Goal: Information Seeking & Learning: Learn about a topic

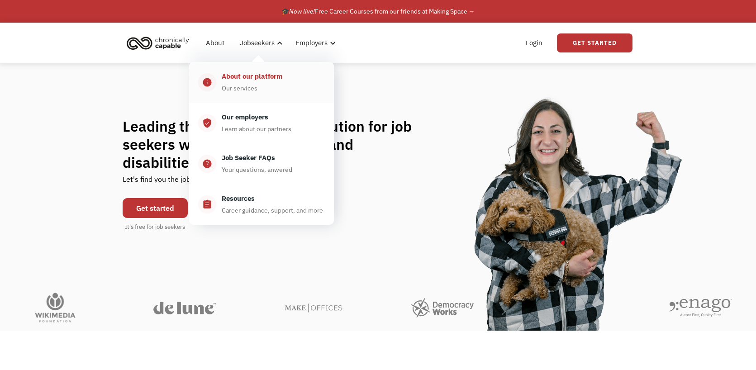
click at [240, 80] on div "About our platform" at bounding box center [252, 76] width 61 height 11
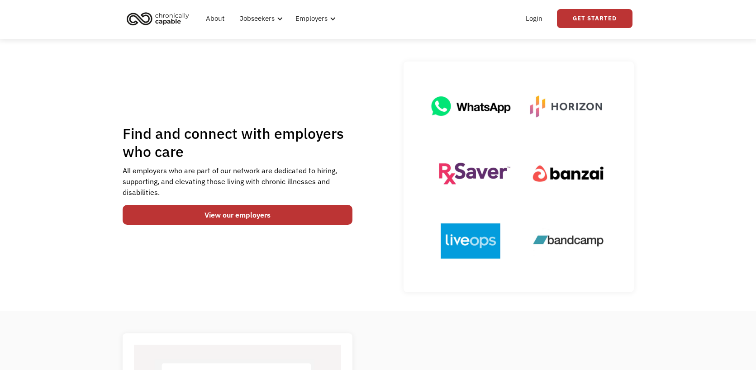
scroll to position [26, 0]
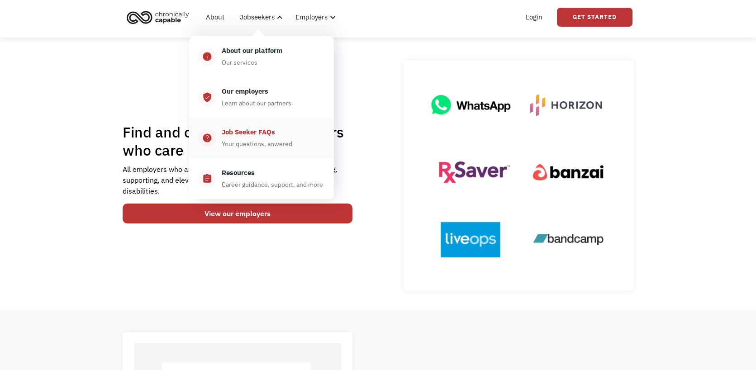
click at [242, 145] on div "Your questions, anwered" at bounding box center [257, 143] width 71 height 11
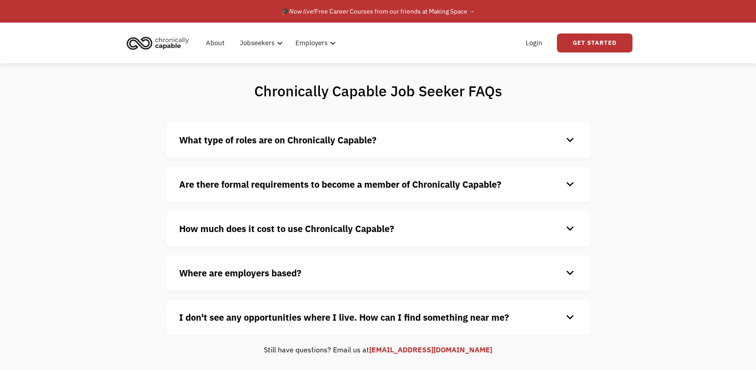
click at [567, 227] on div "keyboard_arrow_down" at bounding box center [569, 229] width 14 height 14
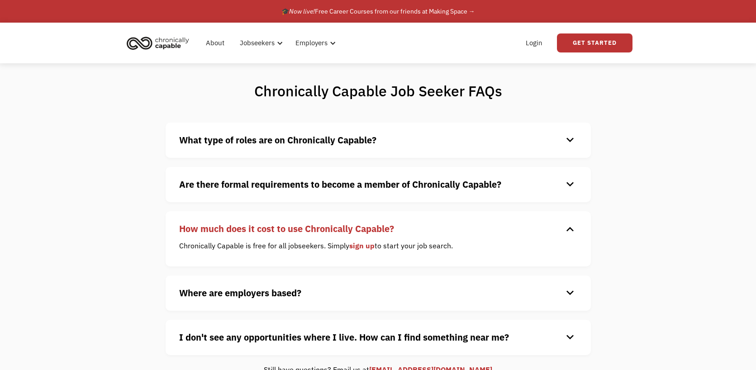
click at [567, 141] on div "keyboard_arrow_down" at bounding box center [569, 140] width 14 height 14
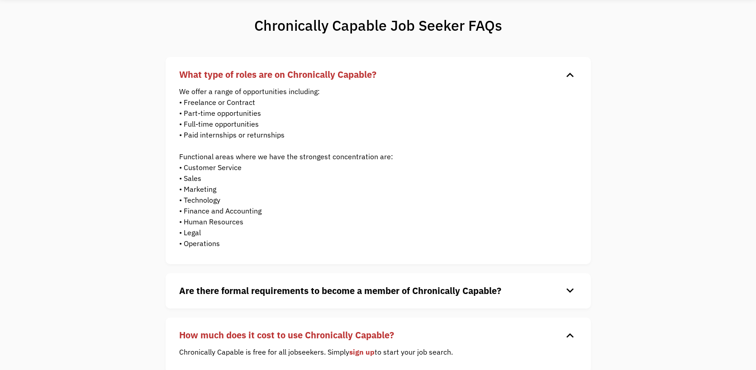
scroll to position [68, 0]
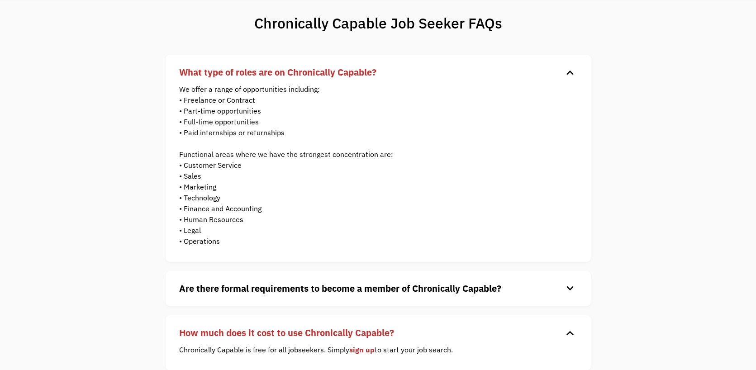
click at [550, 289] on h4 "Are there formal requirements to become a member of Chronically Capable?" at bounding box center [370, 289] width 383 height 14
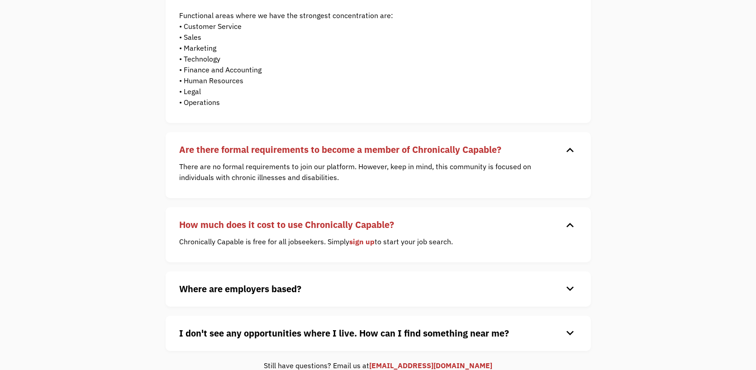
scroll to position [233, 0]
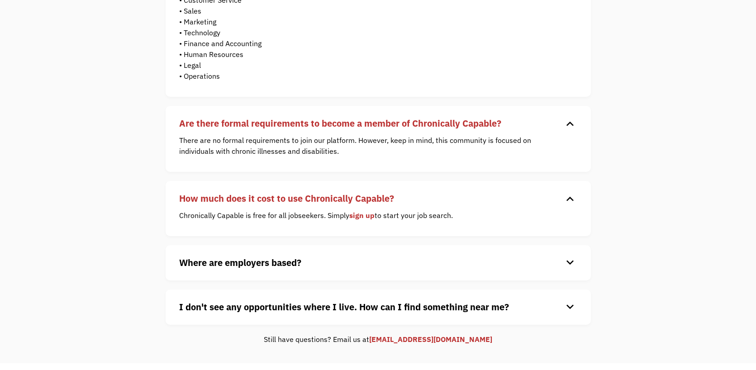
click at [575, 260] on div "keyboard_arrow_down" at bounding box center [569, 263] width 14 height 14
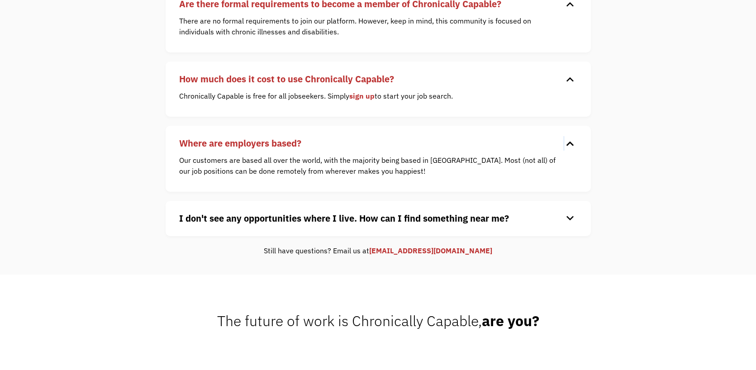
scroll to position [399, 0]
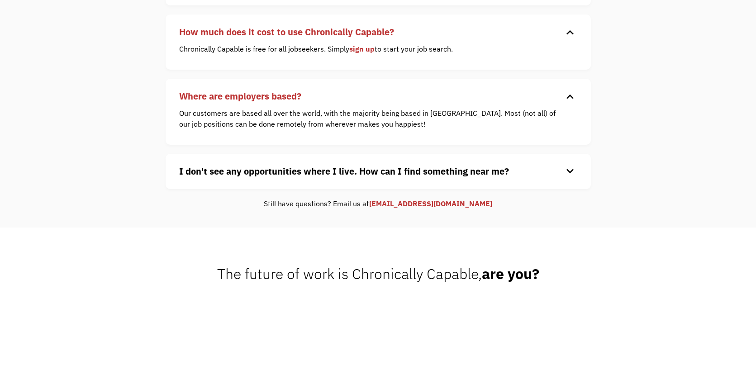
click at [572, 173] on div "keyboard_arrow_down" at bounding box center [569, 172] width 14 height 14
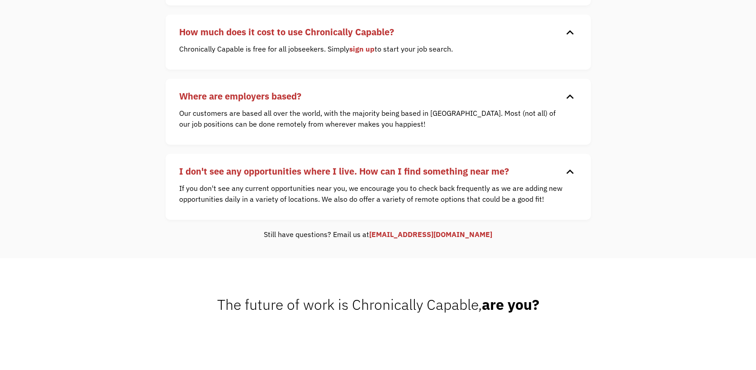
scroll to position [0, 0]
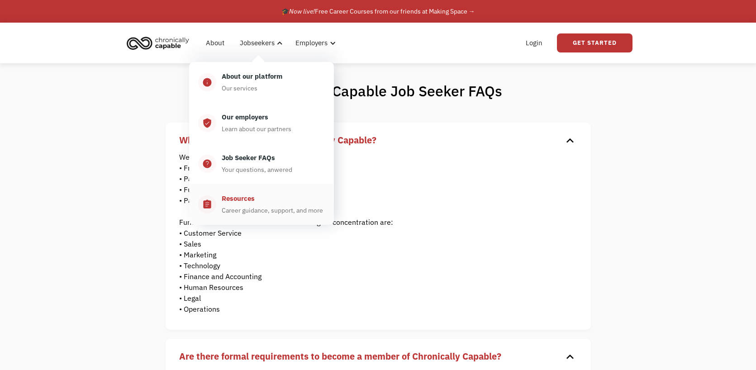
click at [249, 201] on div "Resources" at bounding box center [238, 198] width 33 height 11
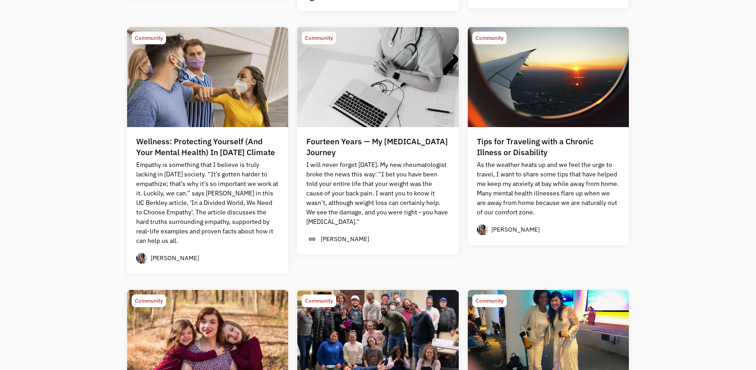
scroll to position [642, 0]
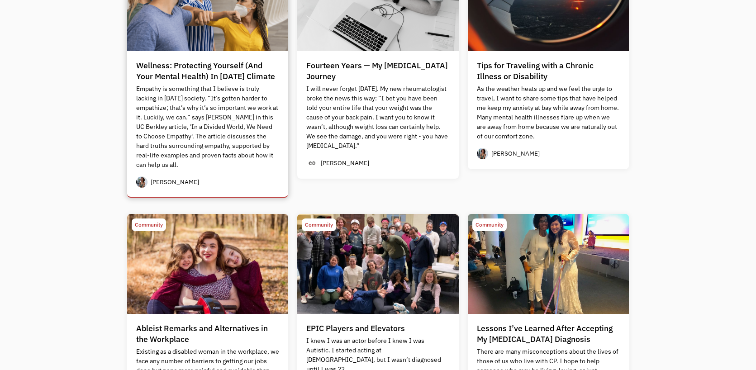
click at [229, 79] on div "Wellness: Protecting Yourself (And Your Mental Health) In [DATE] Climate" at bounding box center [207, 71] width 143 height 22
